Goal: Transaction & Acquisition: Subscribe to service/newsletter

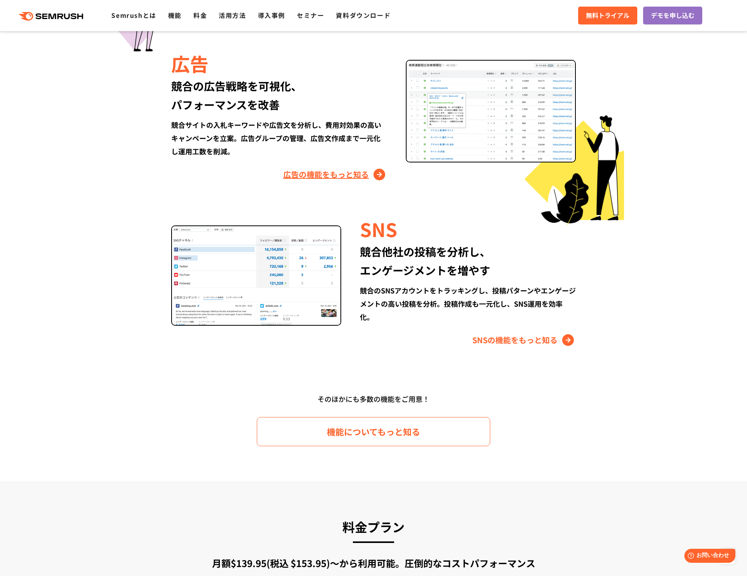
click at [313, 174] on link "広告の機能をもっと知る" at bounding box center [335, 174] width 104 height 12
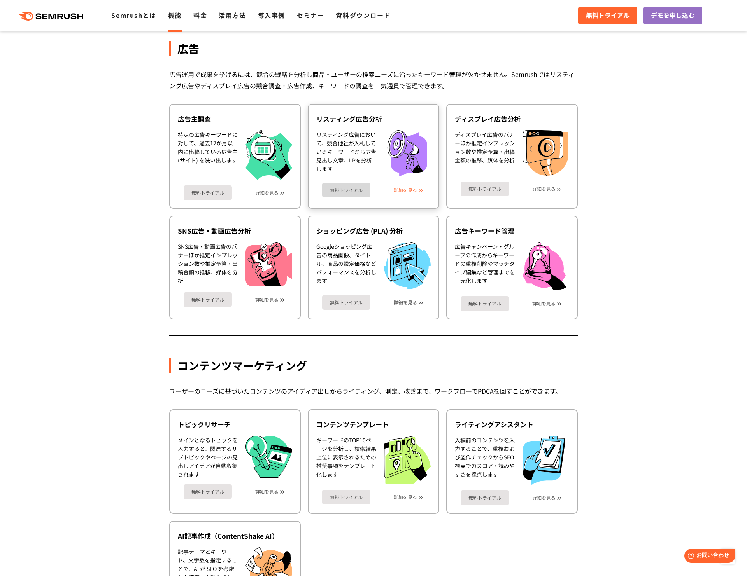
click at [408, 187] on link "詳細を見る" at bounding box center [404, 189] width 23 height 5
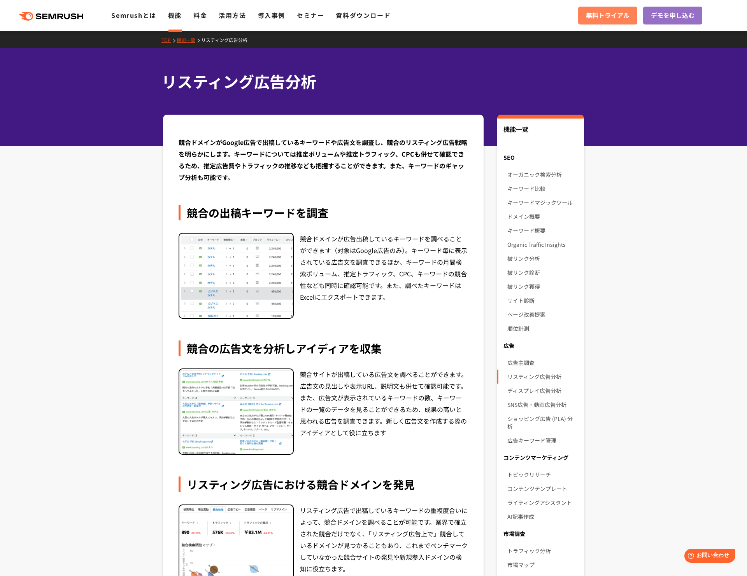
click at [603, 17] on span "無料トライアル" at bounding box center [608, 15] width 44 height 10
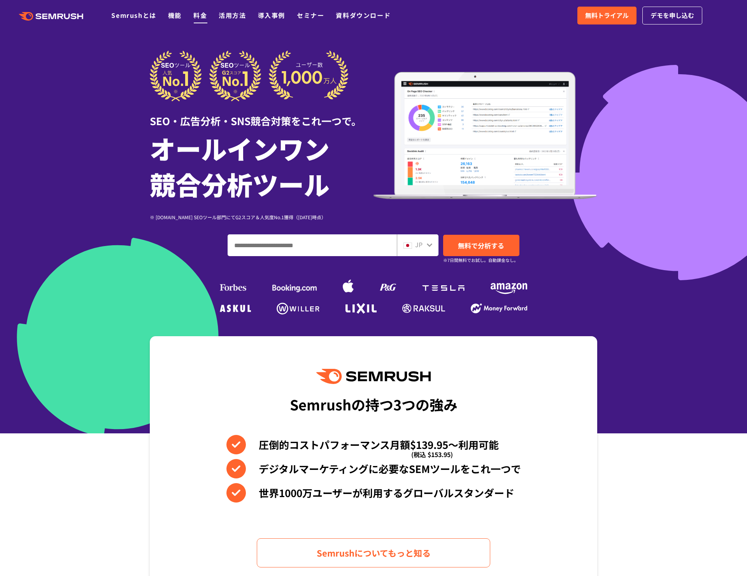
click at [200, 19] on link "料金" at bounding box center [200, 14] width 14 height 9
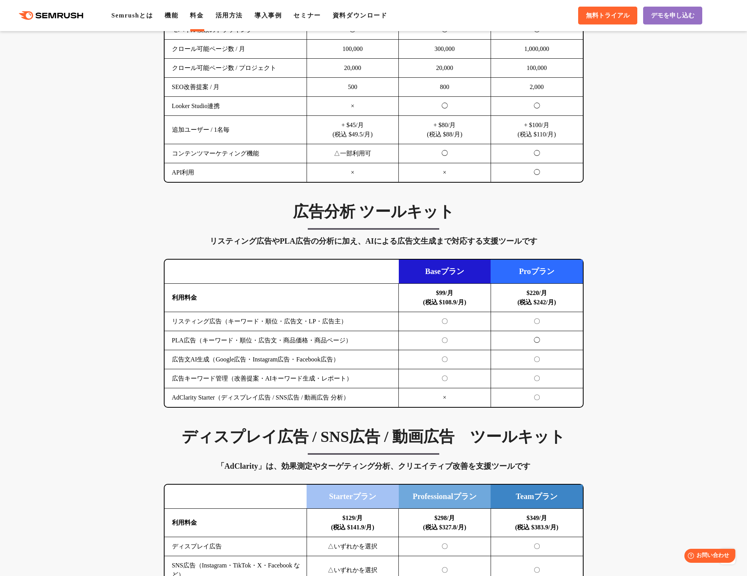
scroll to position [639, 0]
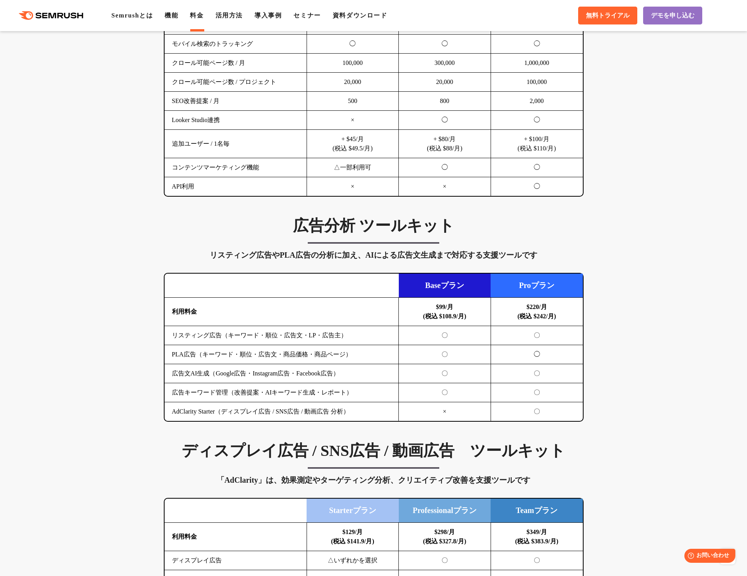
click at [432, 288] on td "Baseプラン" at bounding box center [445, 286] width 92 height 24
click at [404, 346] on td "〇" at bounding box center [445, 354] width 92 height 19
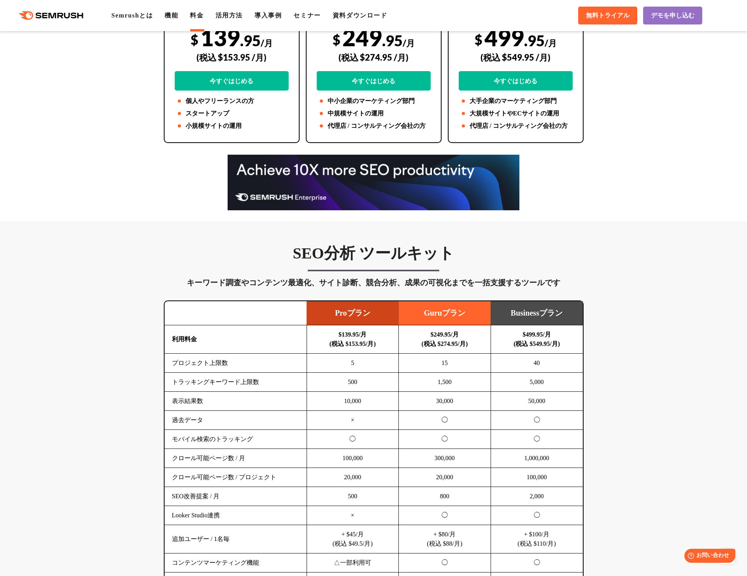
scroll to position [0, 0]
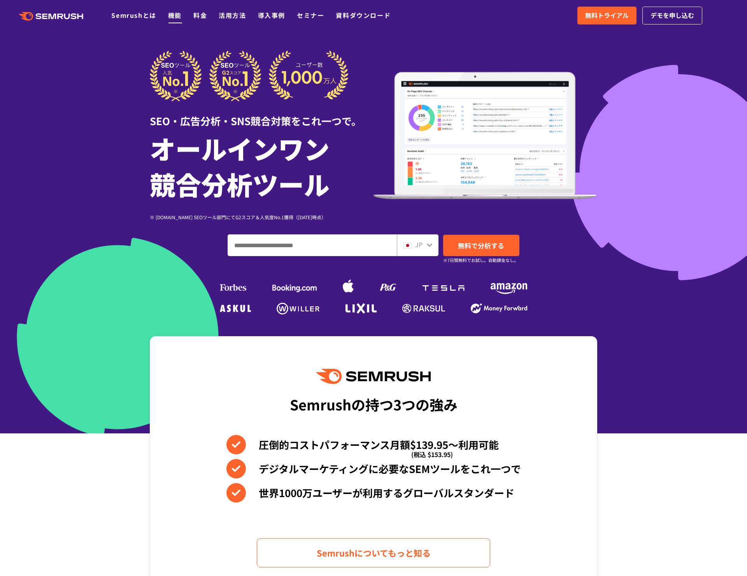
click at [179, 12] on link "機能" at bounding box center [175, 14] width 14 height 9
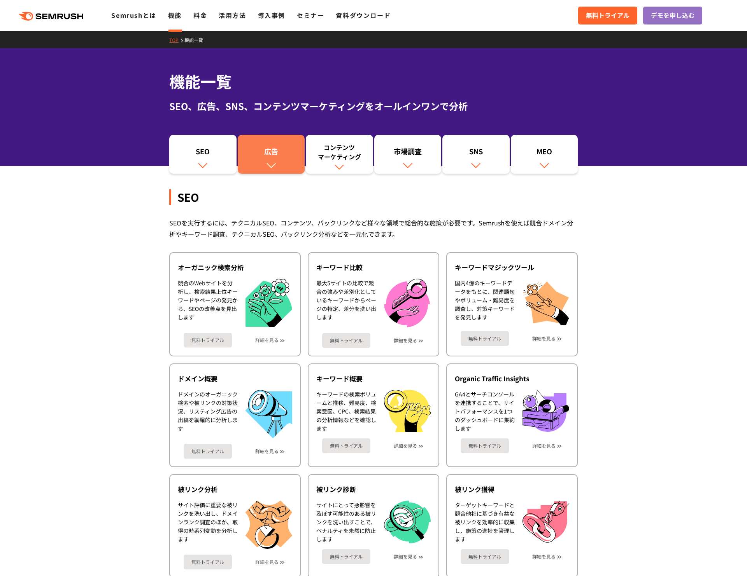
click at [264, 150] on div "広告" at bounding box center [270, 153] width 59 height 13
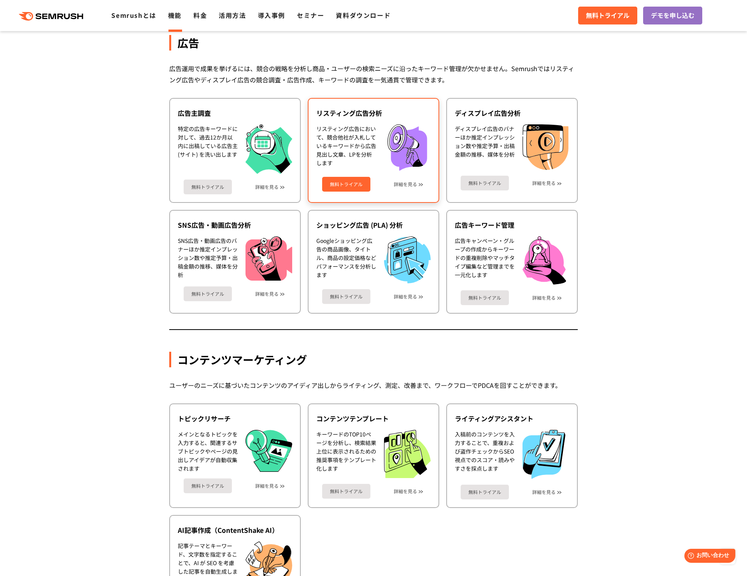
click at [344, 187] on link "無料トライアル" at bounding box center [346, 184] width 48 height 15
